Goal: Task Accomplishment & Management: Use online tool/utility

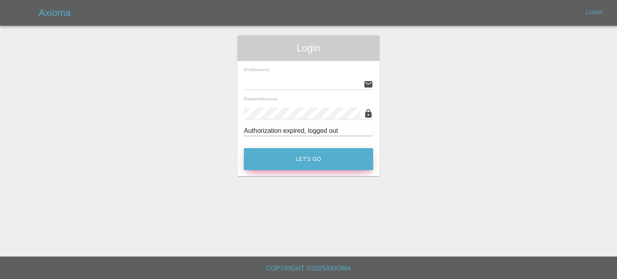
type input "[EMAIL_ADDRESS][PERSON_NAME][DOMAIN_NAME]"
click at [322, 169] on button "Let's Go" at bounding box center [308, 159] width 129 height 22
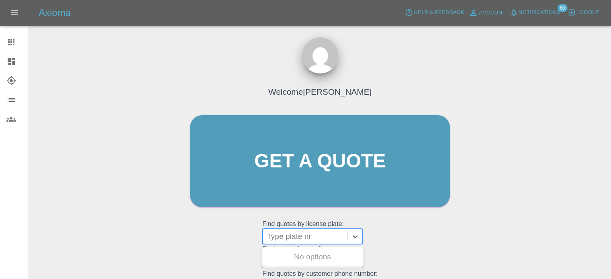
click at [273, 231] on div at bounding box center [305, 236] width 77 height 11
click at [293, 236] on input "DT25AOK" at bounding box center [285, 237] width 37 height 10
type input "DT25AOK"
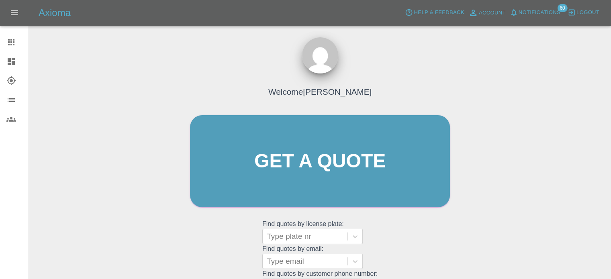
click at [166, 101] on div "Welcome [PERSON_NAME] Get a quote Get a quote Find quotes by license plate: Typ…" at bounding box center [320, 199] width 570 height 289
